Goal: Task Accomplishment & Management: Complete application form

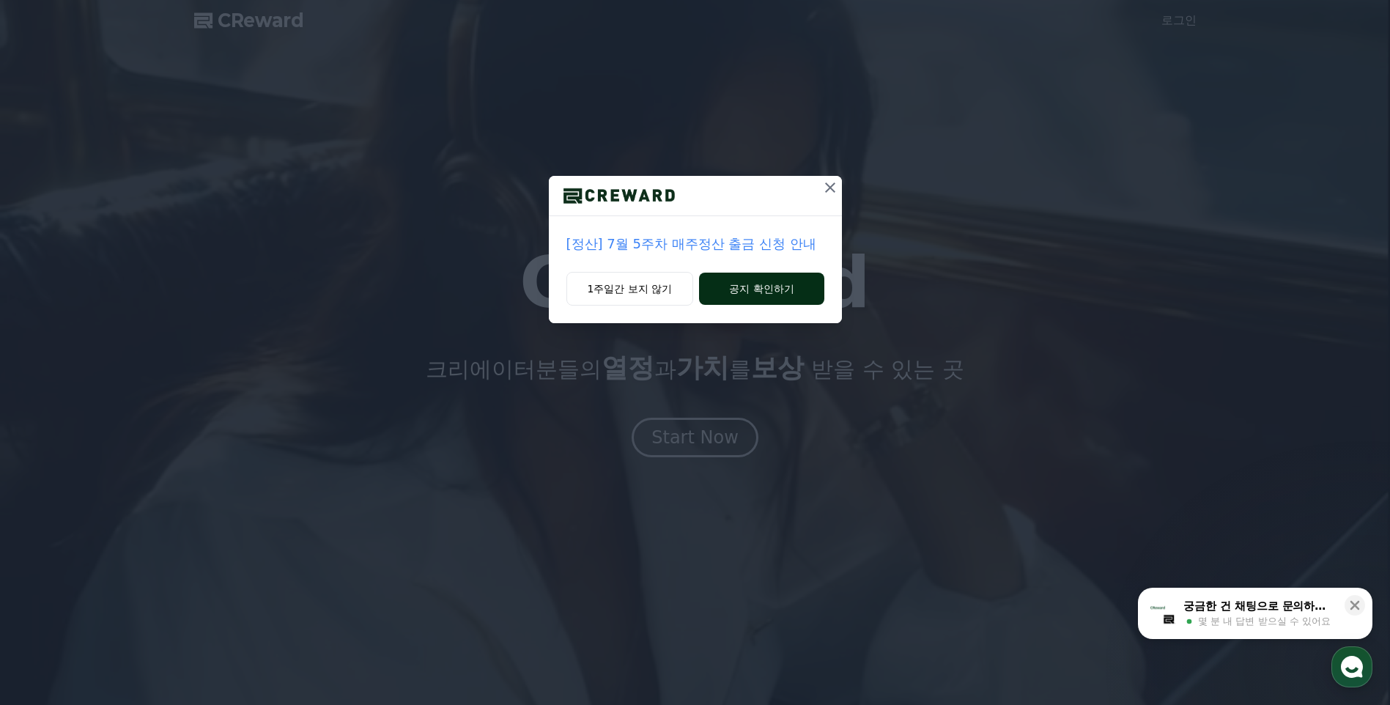
click at [788, 292] on button "공지 확인하기" at bounding box center [761, 289] width 125 height 32
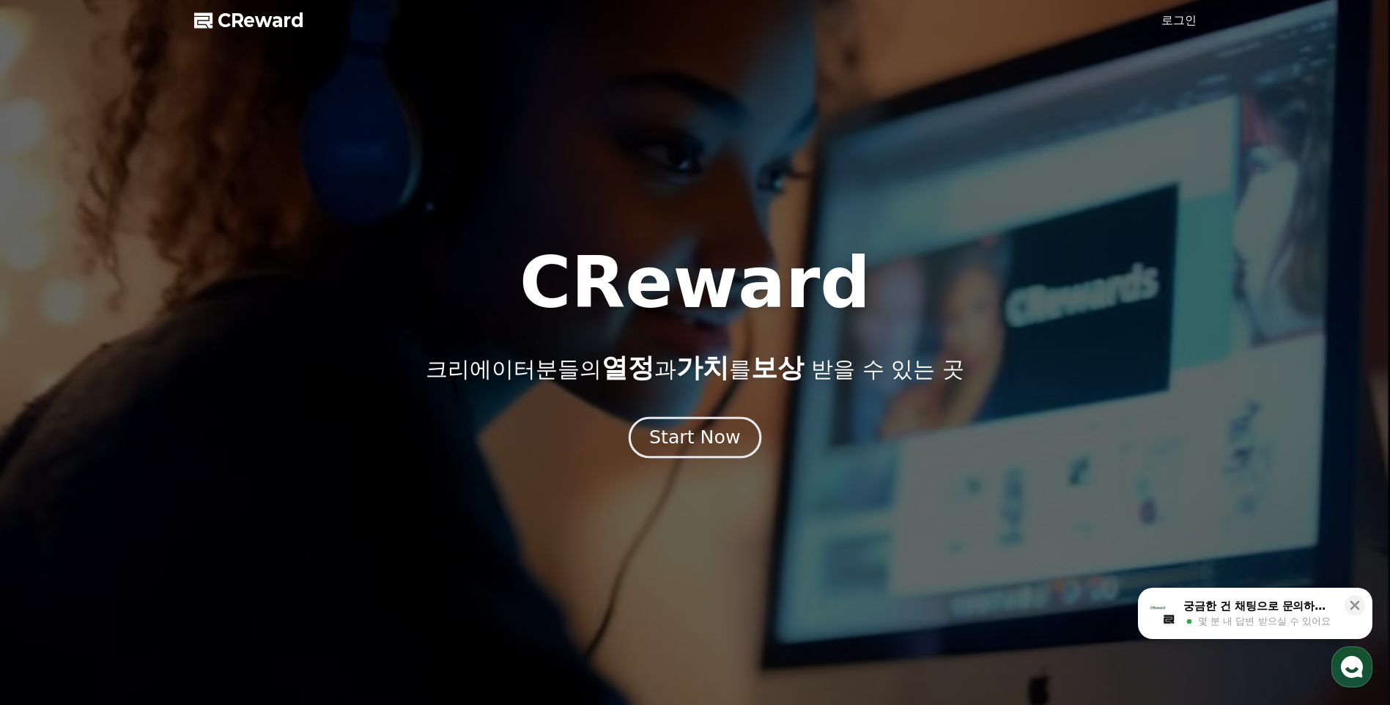
click at [700, 445] on div "Start Now" at bounding box center [694, 437] width 91 height 25
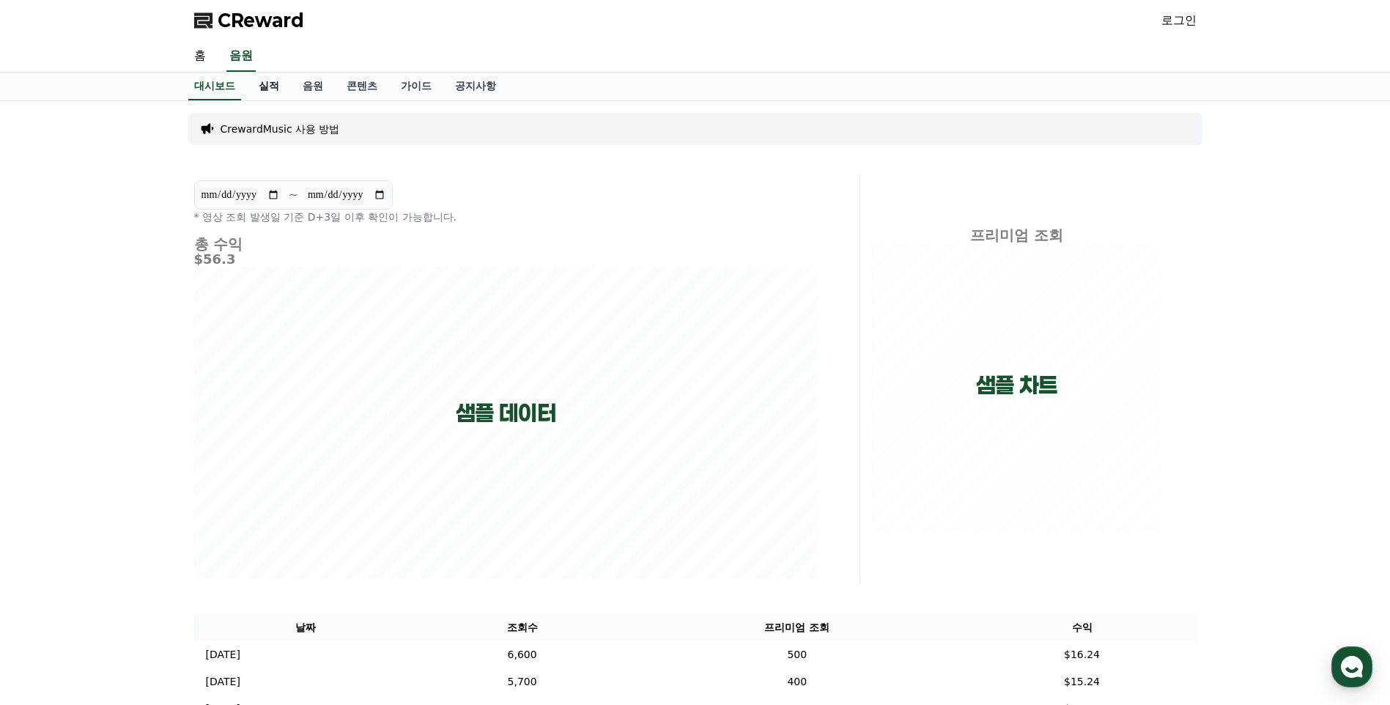
click at [268, 84] on link "실적" at bounding box center [269, 87] width 44 height 28
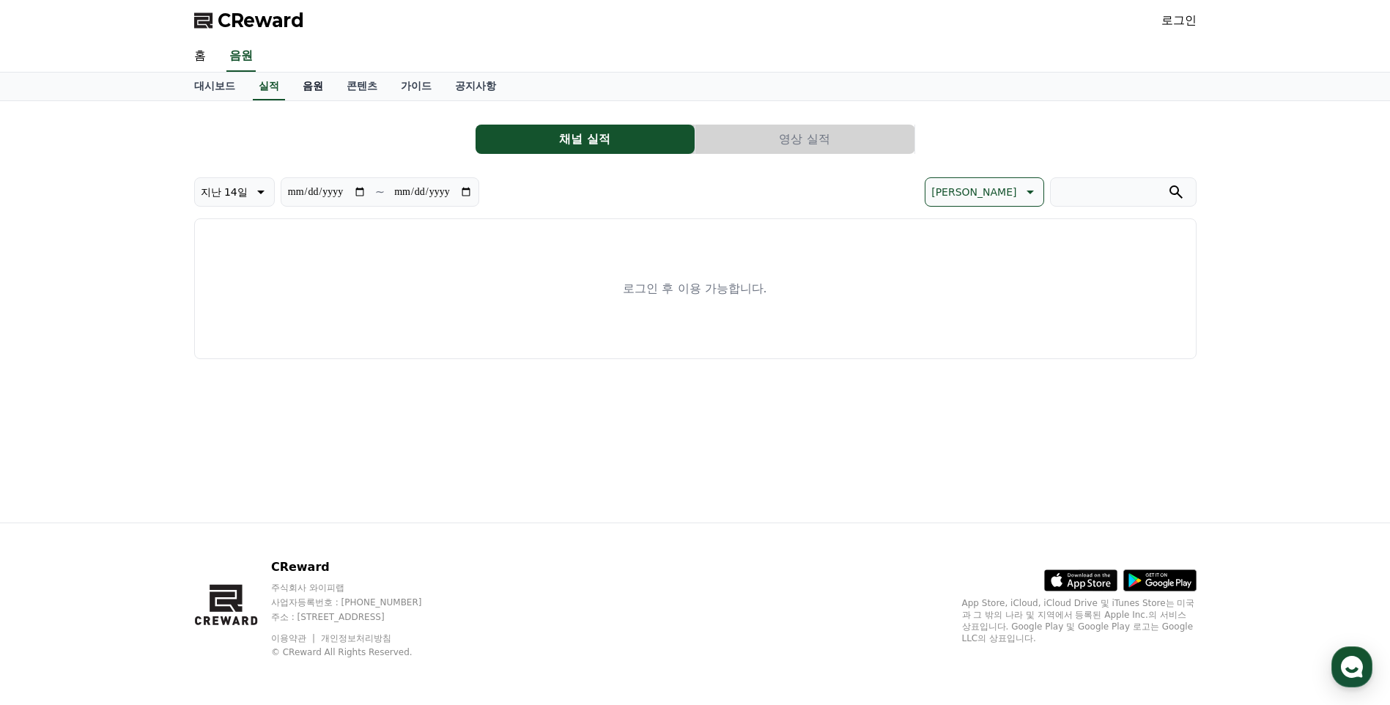
click at [312, 83] on link "음원" at bounding box center [313, 87] width 44 height 28
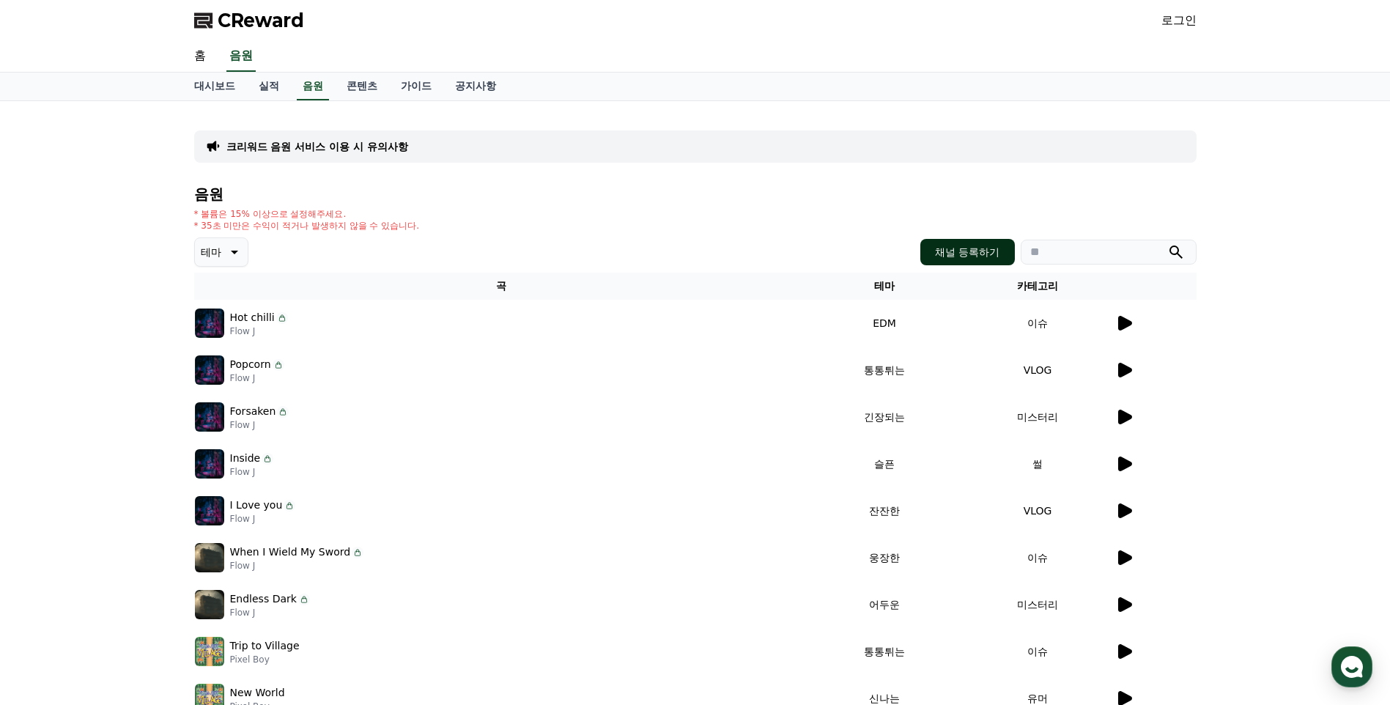
click at [976, 252] on button "채널 등록하기" at bounding box center [968, 252] width 94 height 26
